Goal: Task Accomplishment & Management: Use online tool/utility

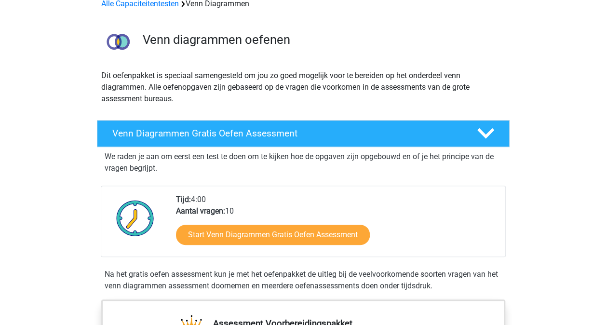
scroll to position [63, 0]
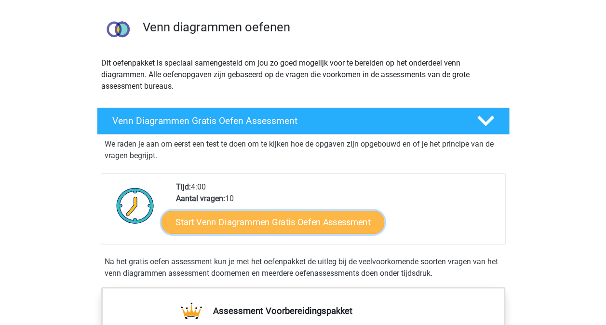
click at [225, 222] on link "Start Venn Diagrammen Gratis Oefen Assessment" at bounding box center [273, 222] width 223 height 23
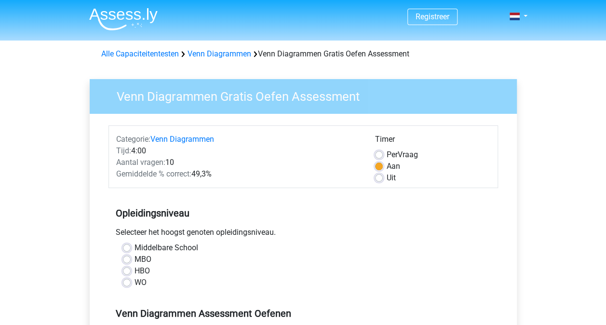
click at [135, 244] on label "Middelbare School" at bounding box center [167, 248] width 64 height 12
click at [129, 244] on input "Middelbare School" at bounding box center [127, 247] width 8 height 10
radio input "true"
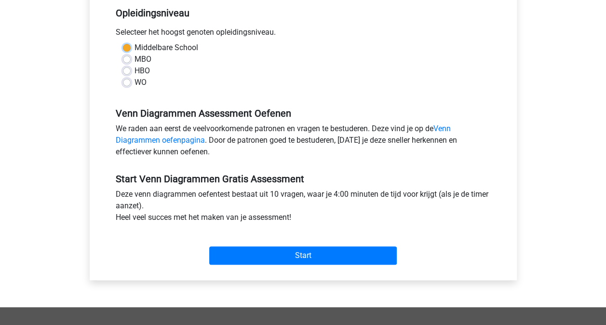
scroll to position [219, 0]
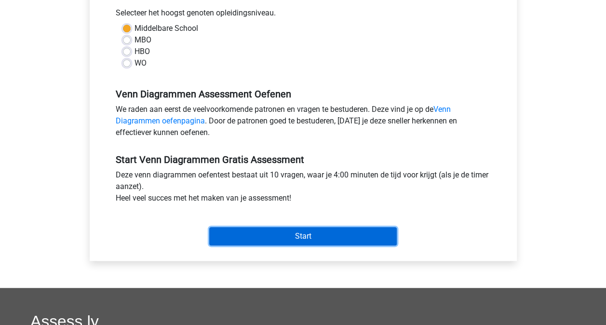
click at [299, 236] on input "Start" at bounding box center [303, 236] width 188 height 18
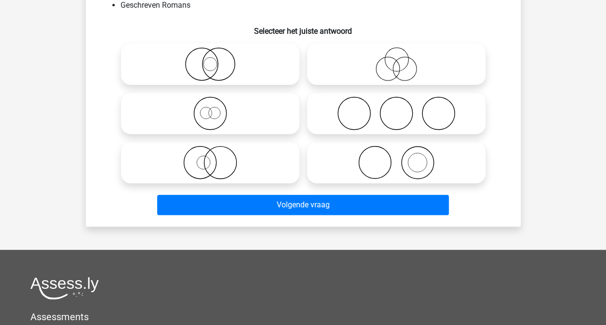
scroll to position [66, 0]
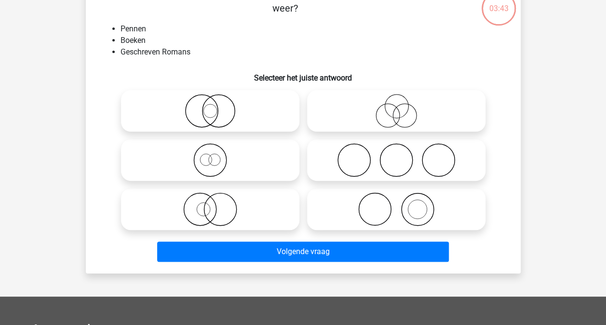
click at [402, 105] on icon at bounding box center [396, 111] width 171 height 34
click at [402, 105] on input "radio" at bounding box center [399, 103] width 6 height 6
radio input "true"
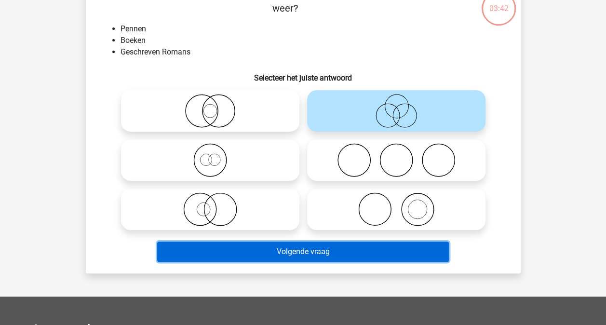
click at [375, 250] on button "Volgende vraag" at bounding box center [303, 252] width 292 height 20
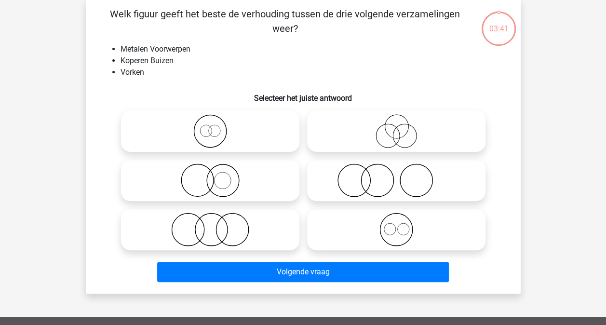
scroll to position [44, 0]
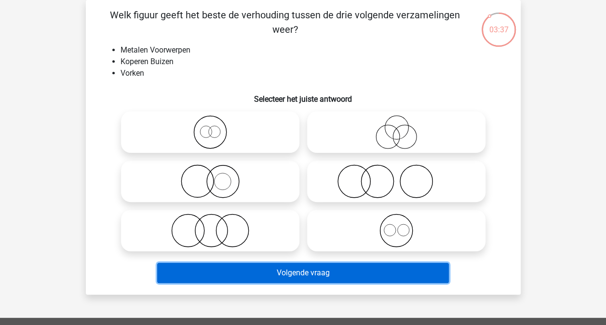
click at [340, 272] on button "Volgende vraag" at bounding box center [303, 273] width 292 height 20
